Goal: Information Seeking & Learning: Learn about a topic

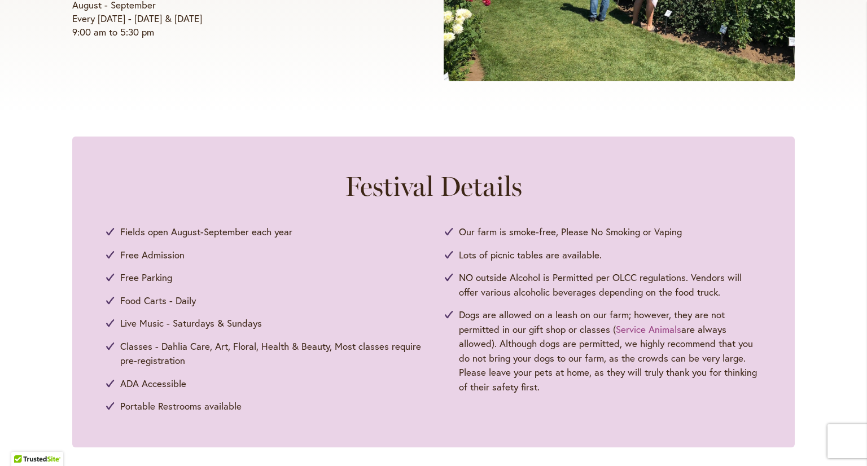
scroll to position [432, 0]
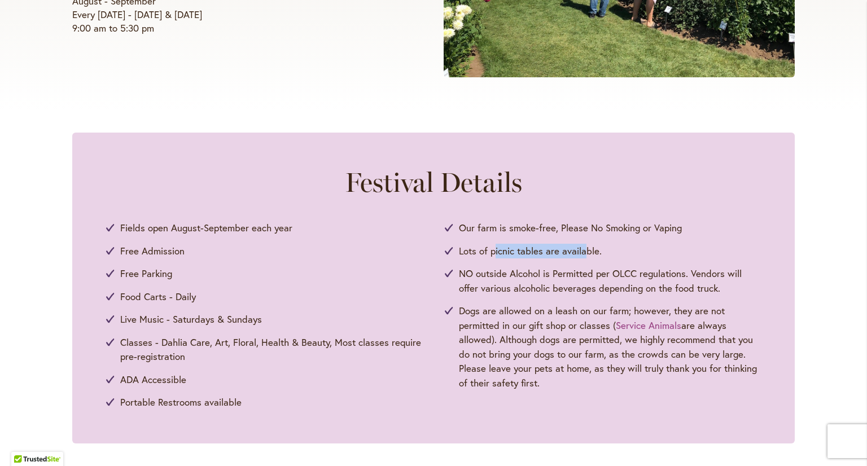
drag, startPoint x: 490, startPoint y: 249, endPoint x: 579, endPoint y: 255, distance: 89.4
click at [579, 255] on span "Lots of picnic tables are available." at bounding box center [530, 251] width 143 height 15
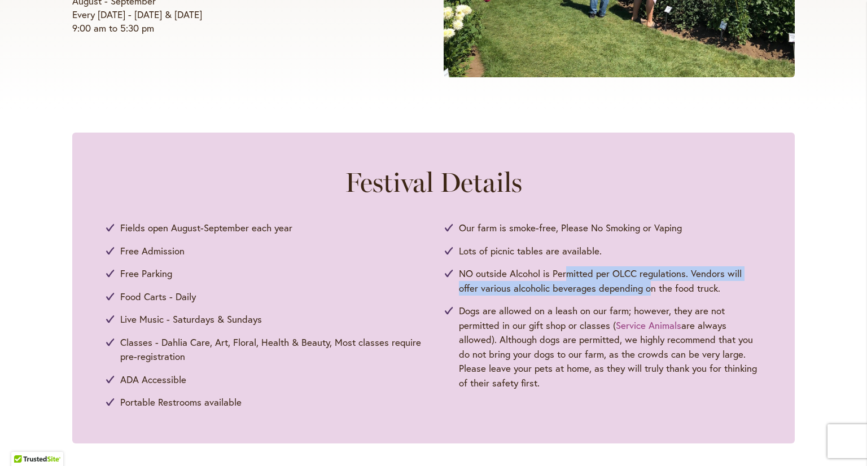
drag, startPoint x: 563, startPoint y: 267, endPoint x: 644, endPoint y: 287, distance: 83.1
click at [644, 287] on span "NO outside Alcohol is Permitted per OLCC regulations. Vendors will offer variou…" at bounding box center [610, 280] width 302 height 29
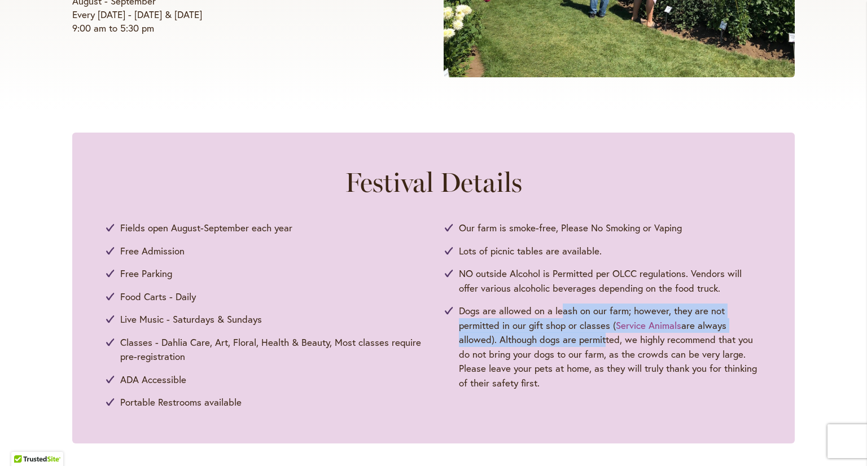
drag, startPoint x: 558, startPoint y: 309, endPoint x: 596, endPoint y: 337, distance: 47.2
click at [596, 337] on span "Dogs are allowed on a leash on our farm; however, they are not permitted in our…" at bounding box center [610, 347] width 302 height 86
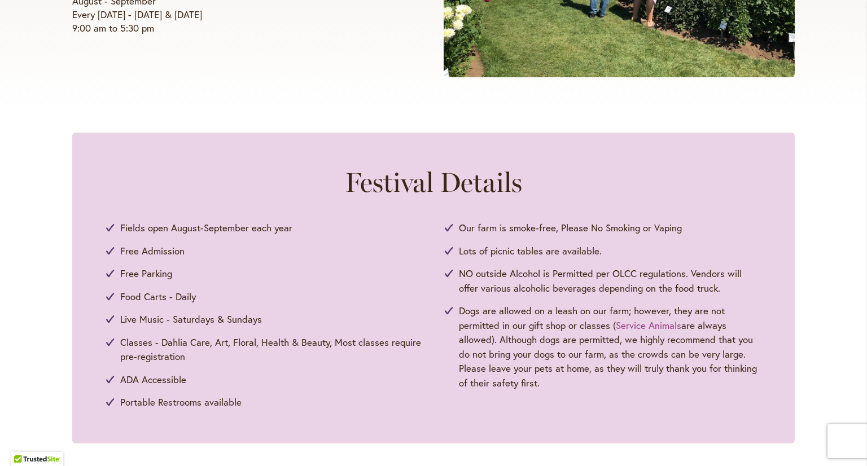
click at [565, 337] on span "Dogs are allowed on a leash on our farm; however, they are not permitted in our…" at bounding box center [610, 347] width 302 height 86
click at [303, 254] on li "Free Admission" at bounding box center [264, 251] width 316 height 15
drag, startPoint x: 148, startPoint y: 251, endPoint x: 266, endPoint y: 299, distance: 127.1
click at [266, 299] on ul "Fields open August-September each year Free Admission Free Parking Food Carts -…" at bounding box center [433, 315] width 655 height 189
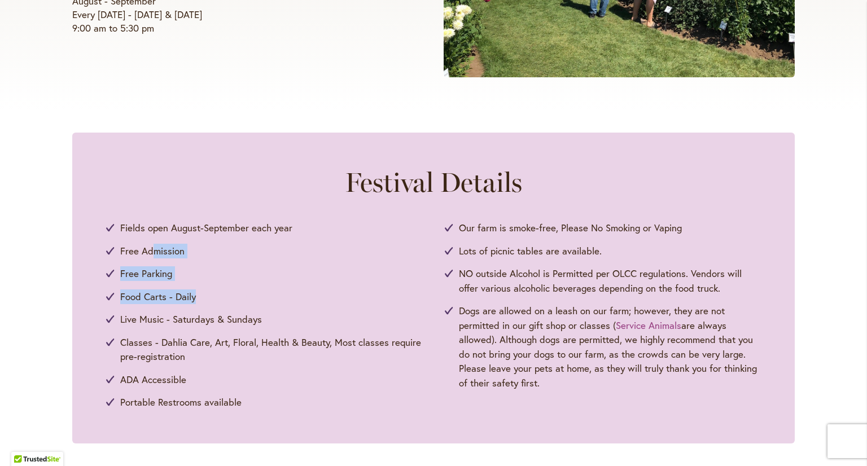
click at [266, 299] on li "Food Carts - Daily" at bounding box center [264, 297] width 316 height 15
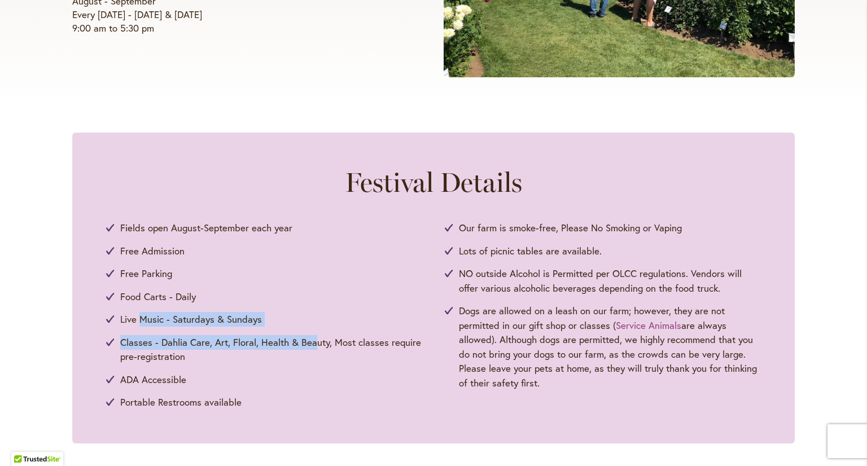
drag, startPoint x: 137, startPoint y: 317, endPoint x: 309, endPoint y: 338, distance: 174.0
click at [309, 338] on ul "Fields open August-September each year Free Admission Free Parking Food Carts -…" at bounding box center [433, 315] width 655 height 189
click at [309, 338] on span "Classes - Dahlia Care, Art, Floral, Health & Beauty, Most classes require pre-r…" at bounding box center [271, 349] width 302 height 29
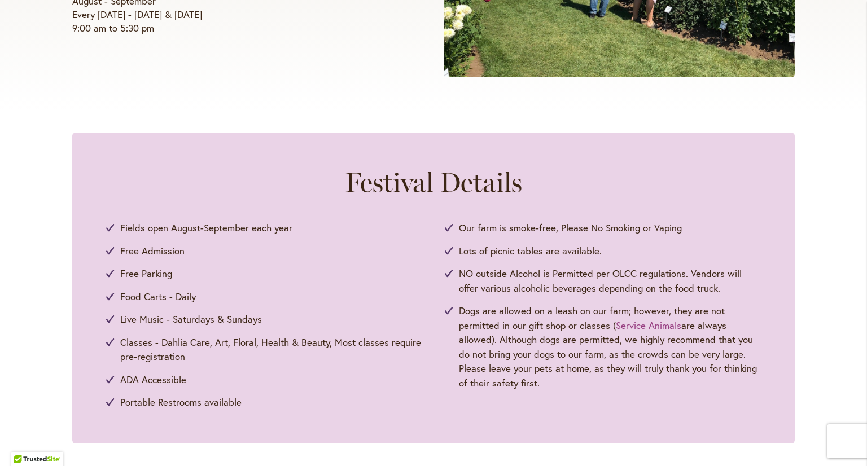
click at [300, 323] on li "Live Music - Saturdays & Sundays" at bounding box center [264, 319] width 316 height 15
click at [177, 301] on span "Food Carts - Daily" at bounding box center [158, 297] width 76 height 15
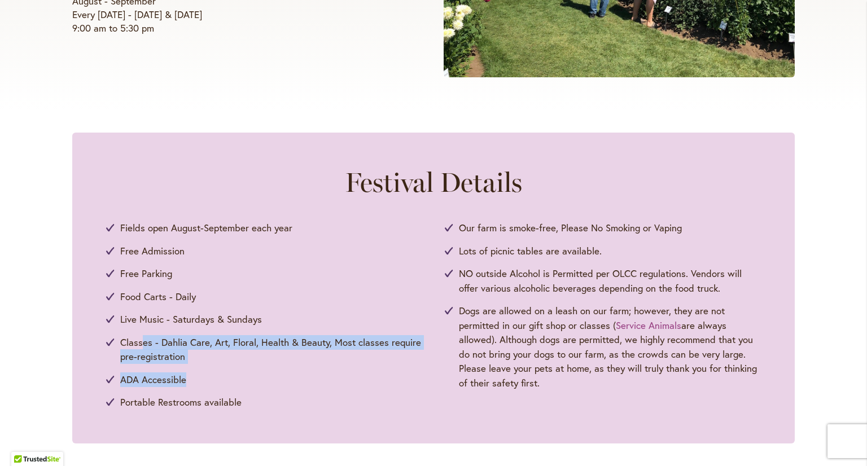
drag, startPoint x: 139, startPoint y: 326, endPoint x: 279, endPoint y: 369, distance: 145.9
click at [279, 369] on ul "Fields open August-September each year Free Admission Free Parking Food Carts -…" at bounding box center [433, 315] width 655 height 189
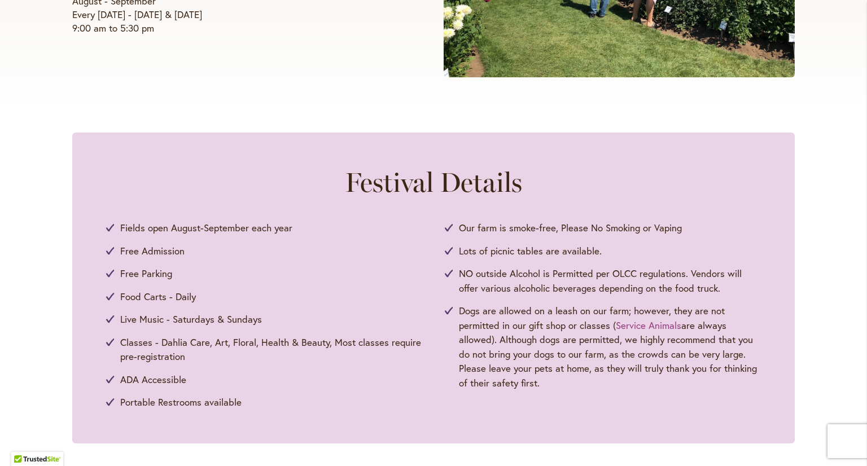
click at [253, 395] on li "Portable Restrooms available" at bounding box center [264, 402] width 316 height 15
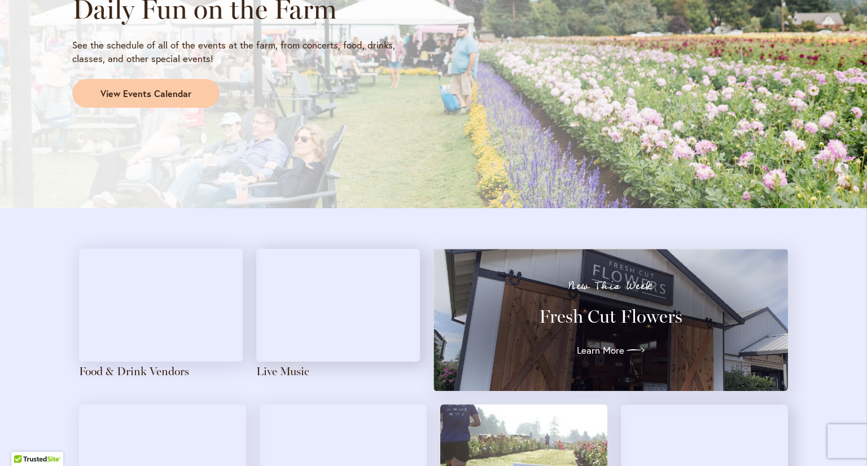
scroll to position [1044, 0]
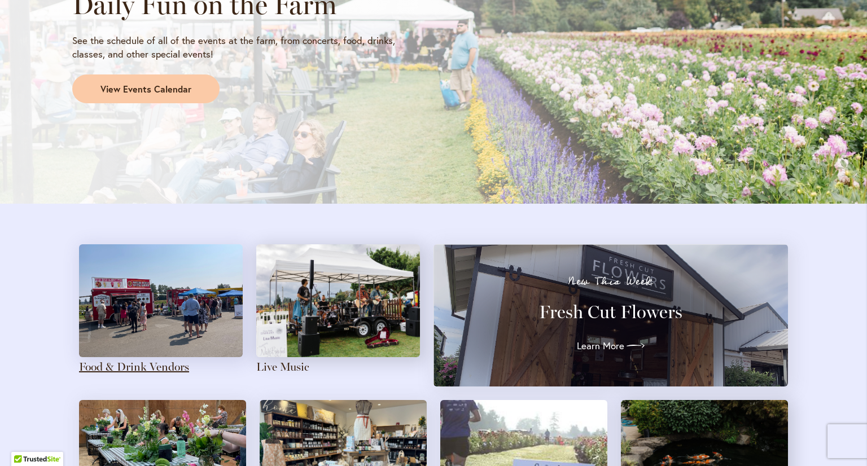
click at [166, 366] on link "Food & Drink Vendors" at bounding box center [134, 367] width 110 height 14
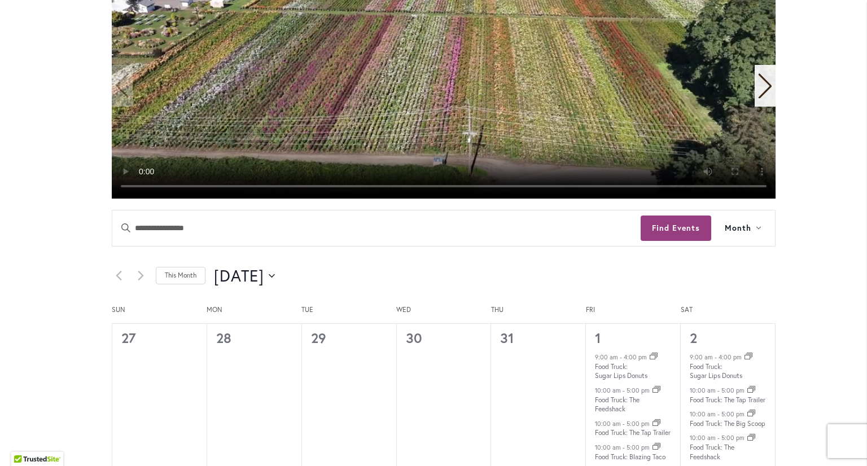
scroll to position [426, 0]
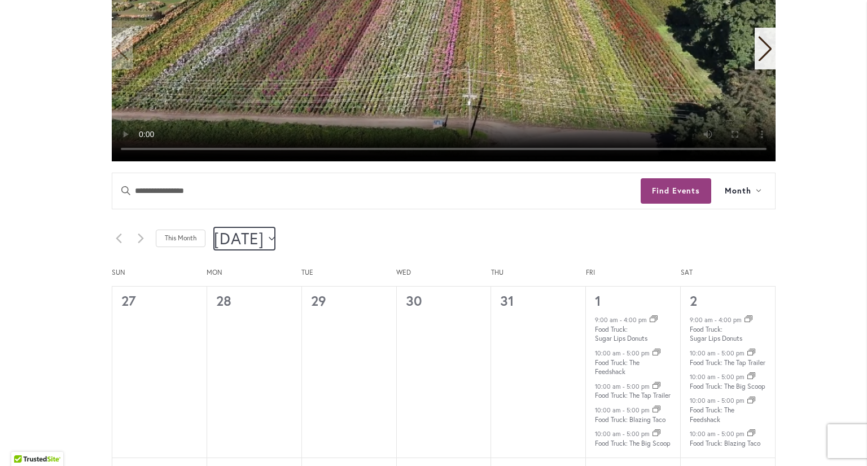
click at [275, 235] on button "8/1/2025 August 2025" at bounding box center [244, 238] width 61 height 23
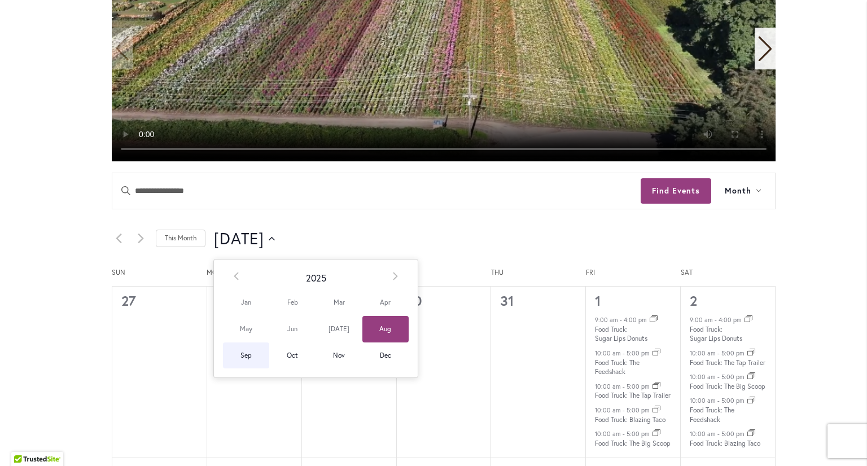
click at [246, 354] on span "Sep" at bounding box center [246, 356] width 46 height 27
type input "********"
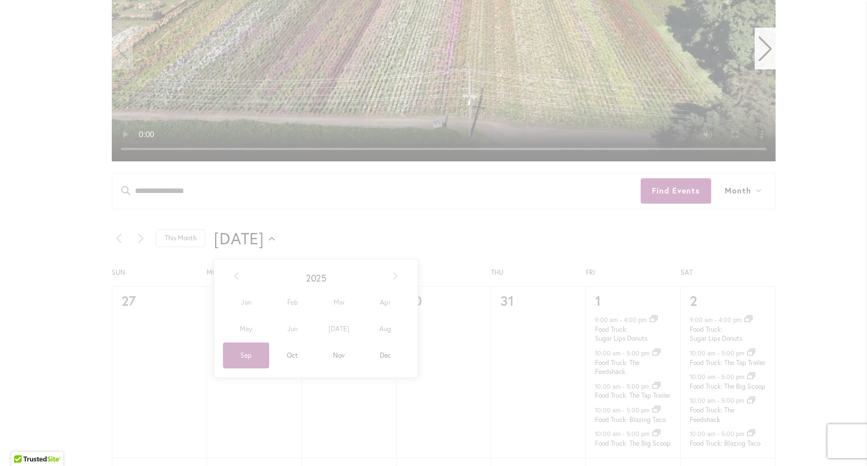
scroll to position [0, 39]
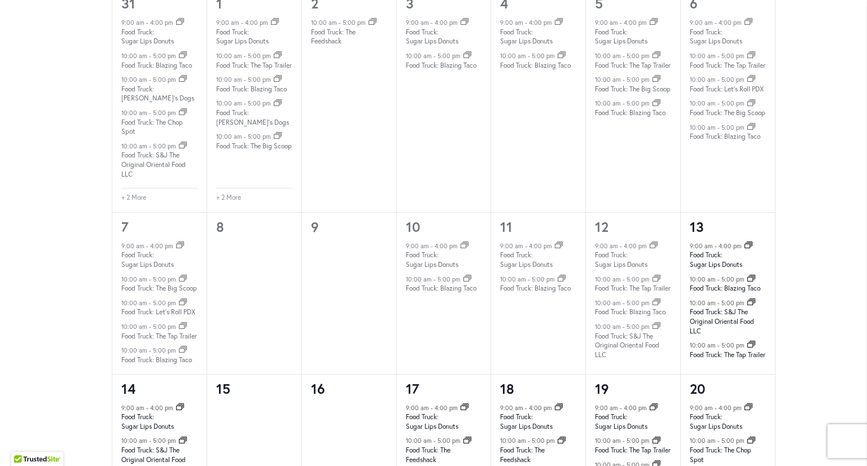
scroll to position [771, 0]
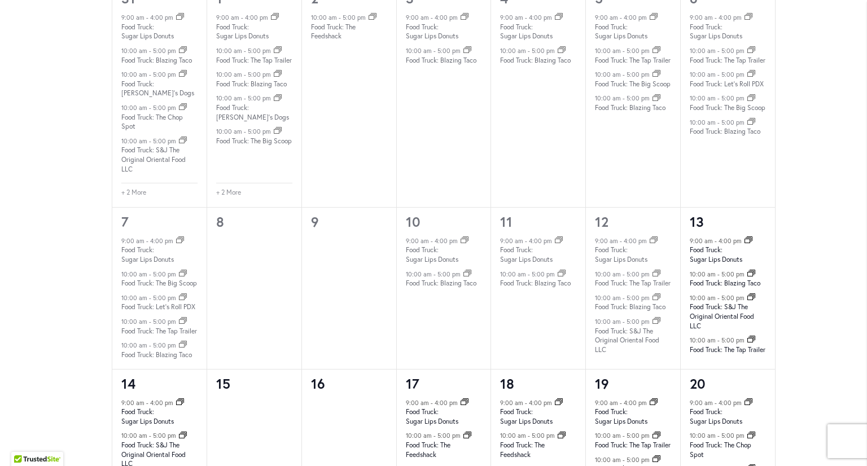
click at [833, 278] on div "Skip to Content Gift Shop & Office Open - Monday-Friday 9-4:30pm / Gift Shop Op…" at bounding box center [433, 180] width 867 height 1834
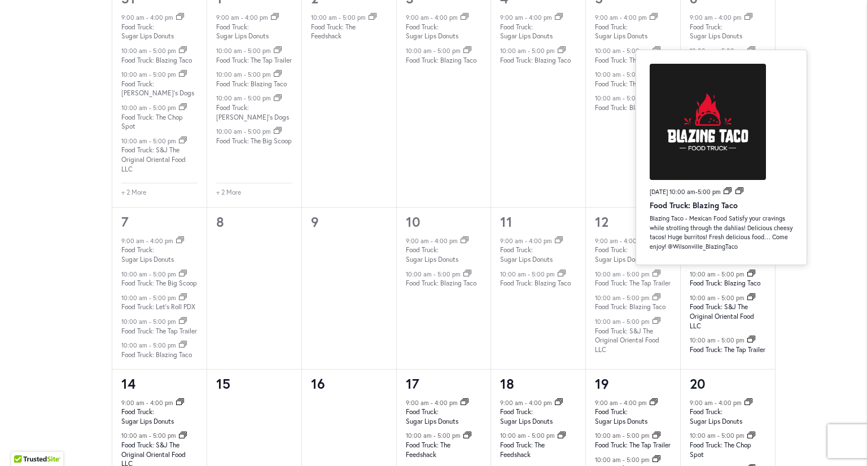
click at [794, 312] on div "35 events found. Home Events Events Calendar We are very proud of the farming t…" at bounding box center [443, 232] width 711 height 1616
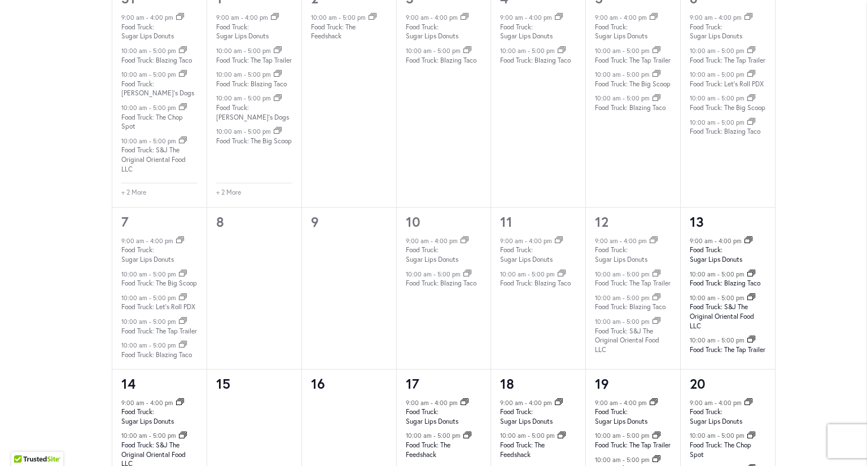
click at [822, 303] on div "Skip to Content Gift Shop & Office Open - Monday-Friday 9-4:30pm / Gift Shop Op…" at bounding box center [433, 180] width 867 height 1834
click at [749, 295] on icon at bounding box center [752, 297] width 6 height 5
click at [747, 336] on icon "Event Series" at bounding box center [751, 339] width 8 height 7
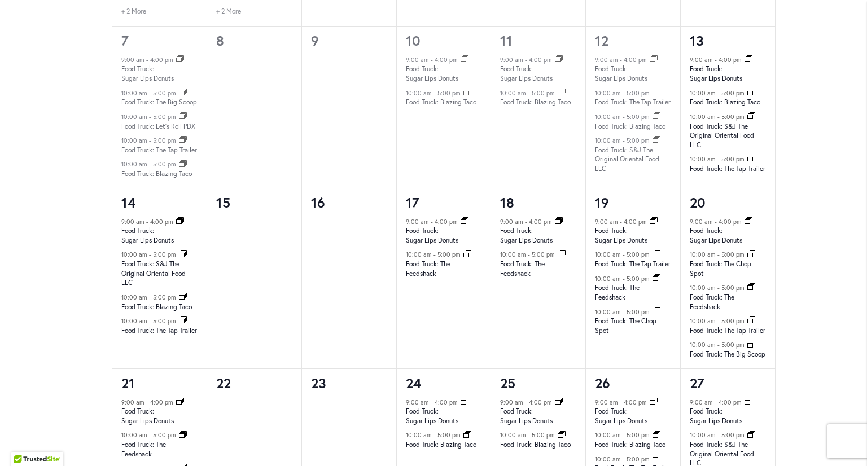
scroll to position [869, 0]
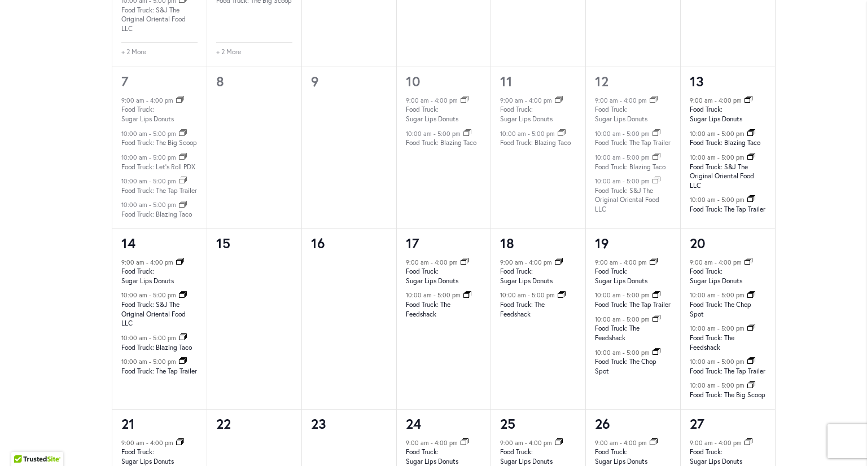
click at [846, 152] on div "Skip to Content Gift Shop & Office Open - [DATE]-[DATE] 9-4:30pm / Gift Shop Op…" at bounding box center [433, 60] width 867 height 1792
click at [747, 195] on icon "Event Series" at bounding box center [751, 198] width 8 height 7
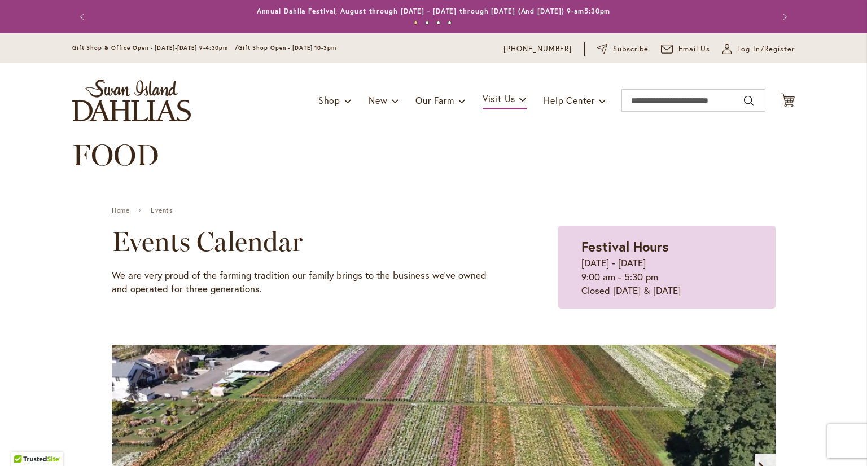
scroll to position [110, 0]
